Goal: Information Seeking & Learning: Find specific fact

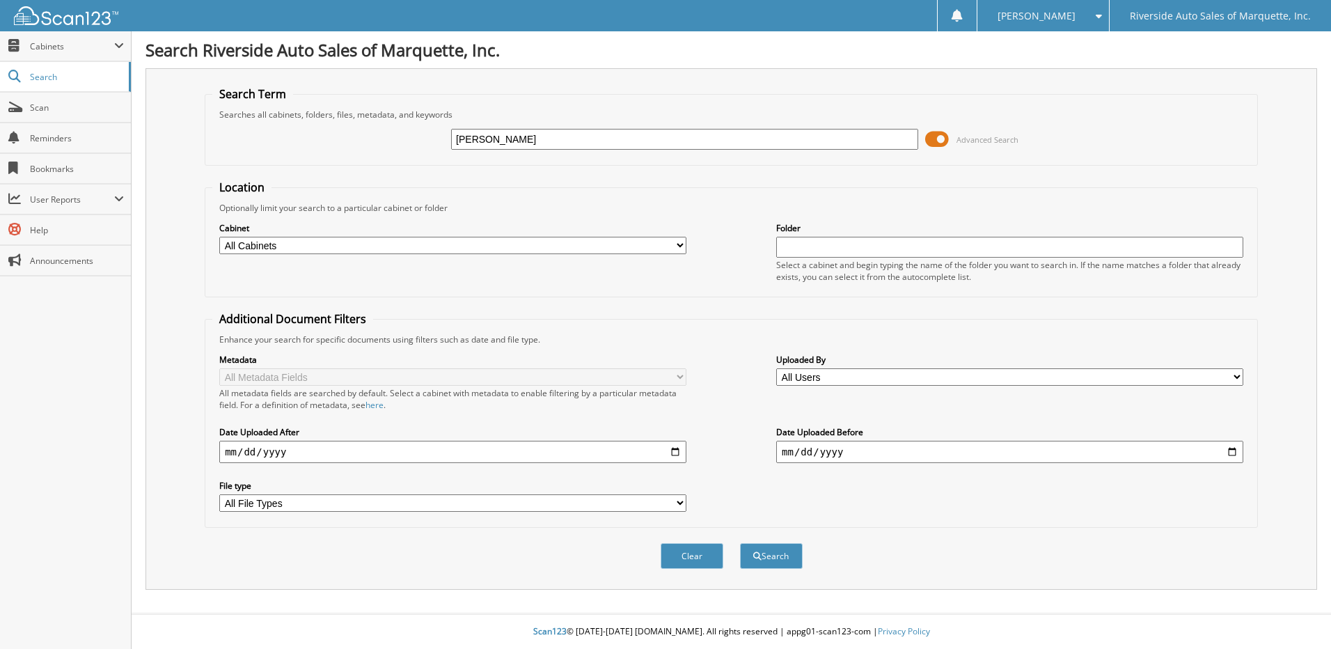
type input "[PERSON_NAME]"
click at [740, 543] on button "Search" at bounding box center [771, 556] width 63 height 26
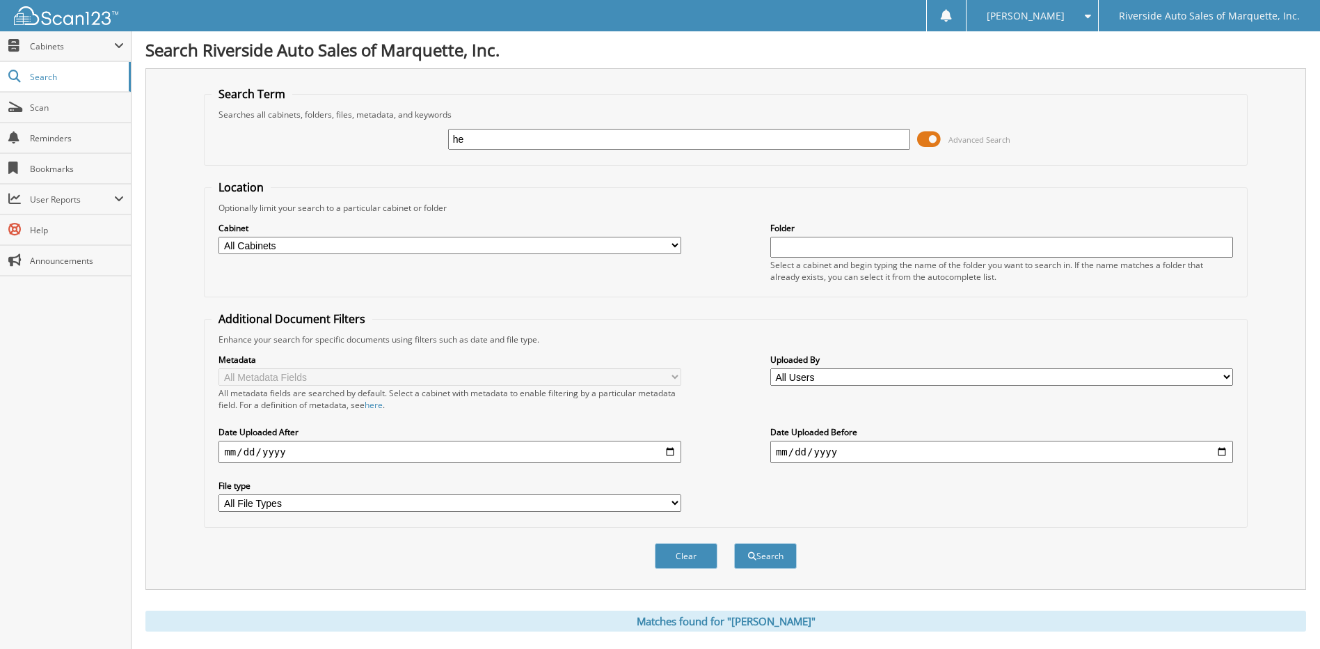
type input "h"
type input "[PERSON_NAME]"
click at [393, 154] on div "[PERSON_NAME] Advanced Search" at bounding box center [726, 139] width 1028 height 38
click at [768, 557] on button "Search" at bounding box center [765, 556] width 63 height 26
